Goal: Task Accomplishment & Management: Manage account settings

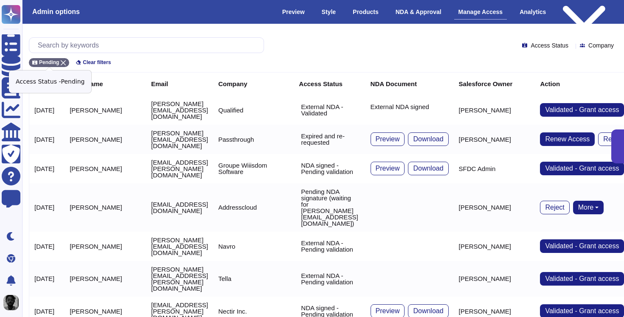
click at [68, 62] on div "Pending" at bounding box center [49, 62] width 40 height 9
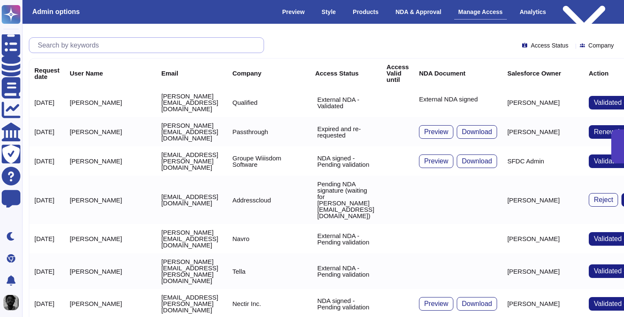
click at [80, 46] on input "text" at bounding box center [149, 45] width 230 height 15
paste input "[EMAIL_ADDRESS][DOMAIN_NAME]"
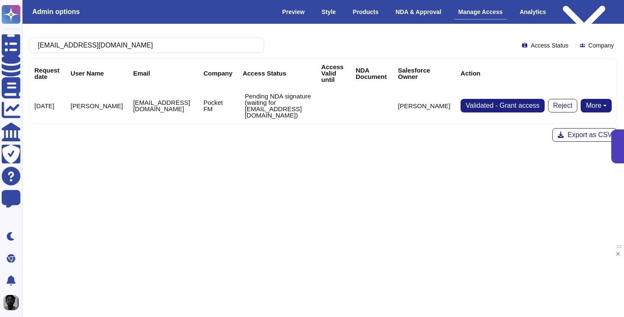
type input "[EMAIL_ADDRESS][DOMAIN_NAME]"
click at [600, 102] on button "More" at bounding box center [596, 106] width 31 height 14
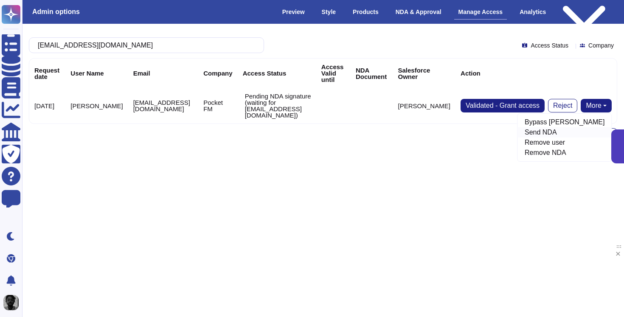
click at [567, 132] on link "Send NDA" at bounding box center [565, 132] width 94 height 10
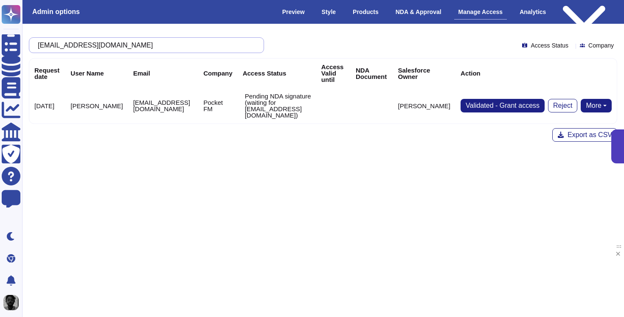
click at [180, 49] on input "[EMAIL_ADDRESS][DOMAIN_NAME]" at bounding box center [145, 45] width 222 height 15
paste input "compliance@poly-ai"
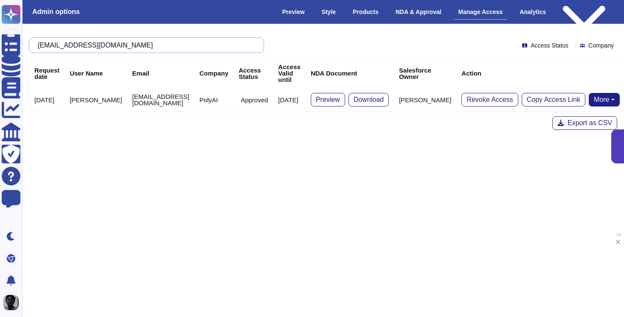
click at [186, 44] on input "[EMAIL_ADDRESS][DOMAIN_NAME]" at bounding box center [145, 45] width 222 height 15
paste input "[PERSON_NAME]"
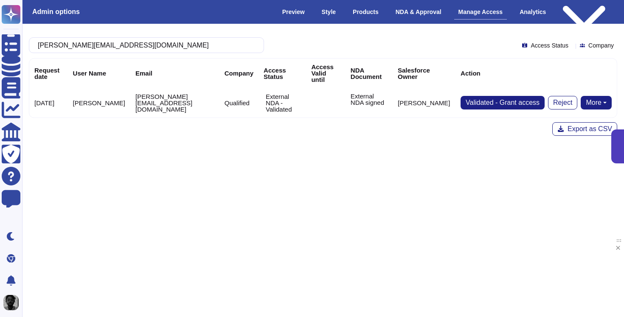
type input "[PERSON_NAME][EMAIL_ADDRESS][DOMAIN_NAME]"
click at [596, 96] on button "More" at bounding box center [596, 103] width 31 height 14
click at [571, 124] on link "Remove NDA" at bounding box center [577, 129] width 67 height 10
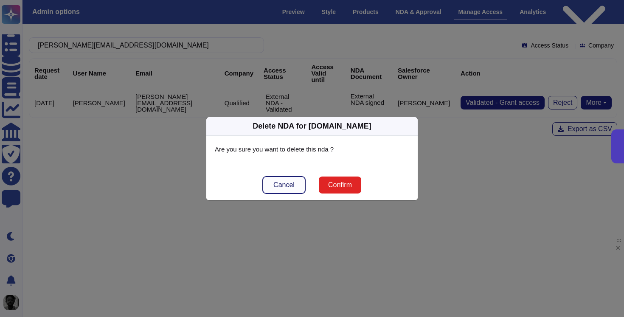
click at [279, 184] on span "Cancel" at bounding box center [283, 185] width 21 height 7
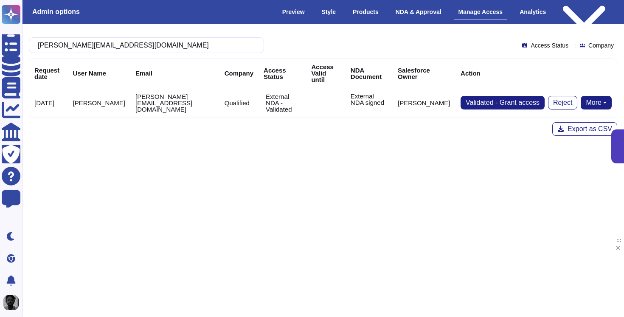
click at [364, 94] on p "External NDA signed" at bounding box center [369, 99] width 37 height 13
click at [433, 155] on html "Questionnaires Knowledge Base Documents Analytics CAIQ / SIG Trust Center Help …" at bounding box center [312, 125] width 624 height 251
click at [598, 96] on button "More" at bounding box center [596, 103] width 31 height 14
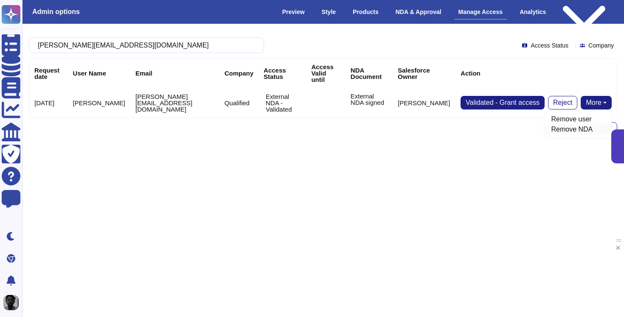
click at [567, 124] on link "Remove NDA" at bounding box center [577, 129] width 67 height 10
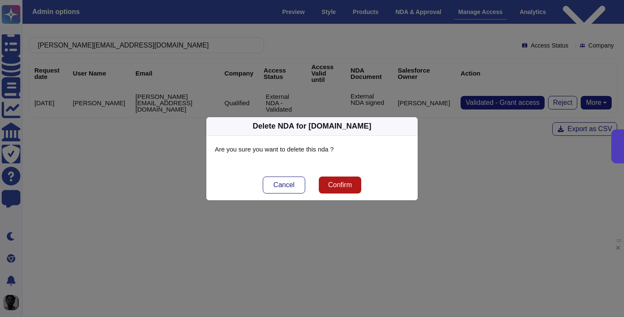
click at [345, 189] on button "Confirm" at bounding box center [340, 185] width 42 height 17
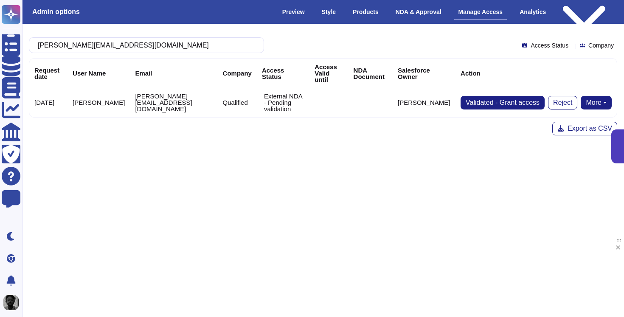
click at [592, 96] on button "More" at bounding box center [596, 103] width 31 height 14
click at [574, 124] on link "Send NDA" at bounding box center [565, 129] width 94 height 10
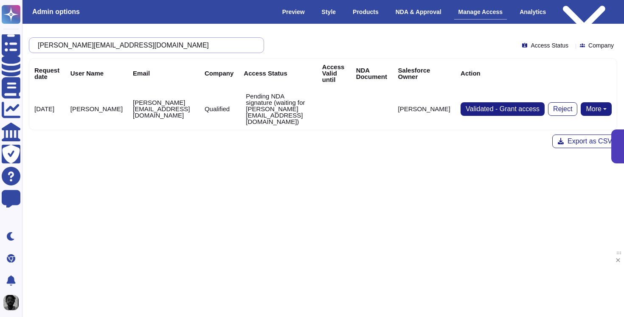
click at [248, 46] on input "[PERSON_NAME][EMAIL_ADDRESS][DOMAIN_NAME]" at bounding box center [145, 45] width 222 height 15
paste input "[EMAIL_ADDRESS][DOMAIN_NAME]"
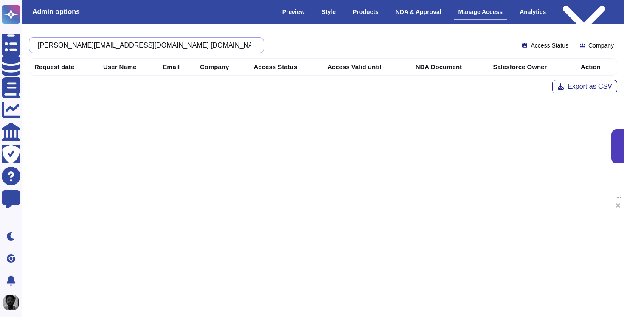
paste input "text"
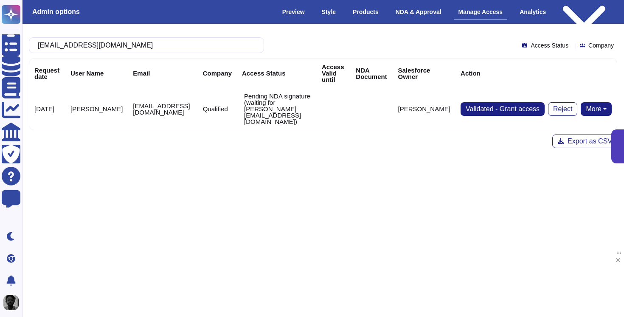
type input "[EMAIL_ADDRESS][DOMAIN_NAME]"
click at [600, 104] on button "More" at bounding box center [596, 109] width 31 height 14
click at [569, 131] on link "Send NDA" at bounding box center [565, 136] width 94 height 10
